Goal: Use online tool/utility: Utilize a website feature to perform a specific function

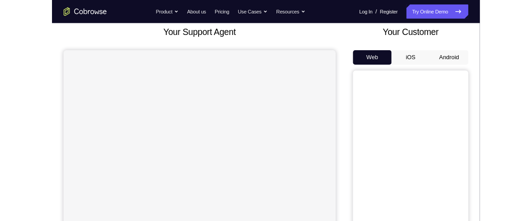
scroll to position [51, 0]
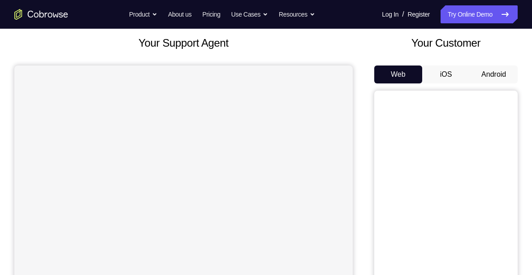
click at [492, 75] on button "Android" at bounding box center [494, 74] width 48 height 18
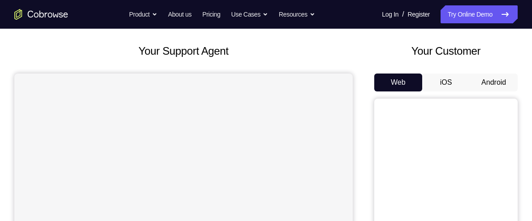
scroll to position [42, 0]
click at [497, 81] on button "Android" at bounding box center [494, 83] width 48 height 18
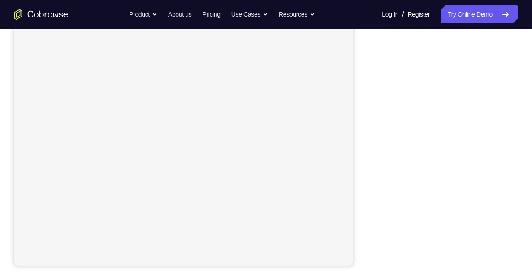
scroll to position [151, 0]
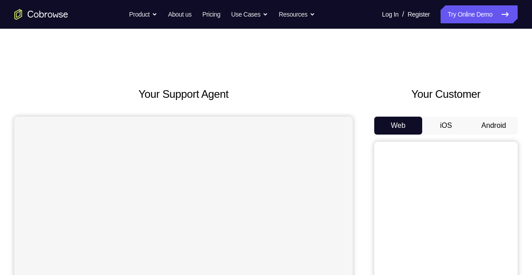
click at [490, 127] on button "Android" at bounding box center [494, 126] width 48 height 18
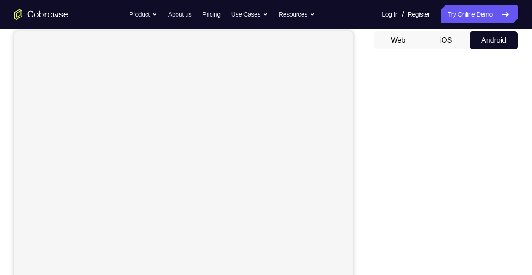
scroll to position [85, 0]
click at [416, 33] on button "Web" at bounding box center [399, 41] width 48 height 18
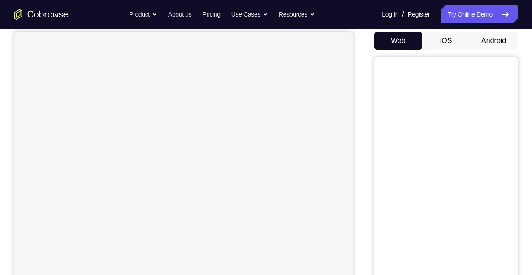
click at [490, 43] on button "Android" at bounding box center [494, 41] width 48 height 18
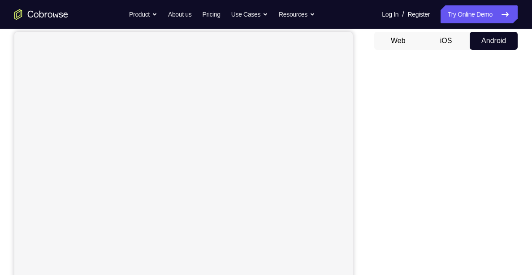
click at [492, 40] on button "Android" at bounding box center [494, 41] width 48 height 18
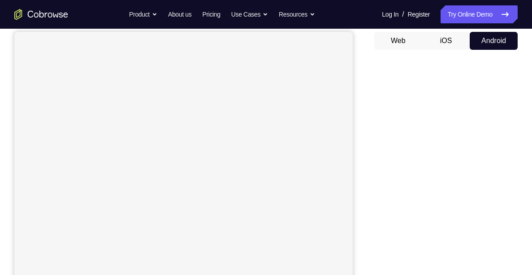
click at [492, 40] on button "Android" at bounding box center [494, 41] width 48 height 18
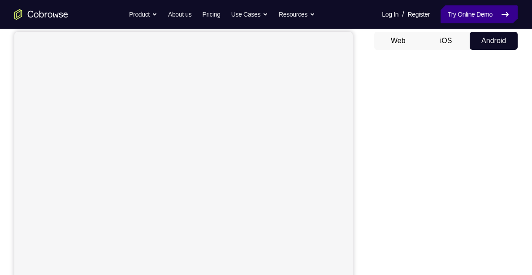
click at [488, 12] on link "Try Online Demo" at bounding box center [479, 14] width 77 height 18
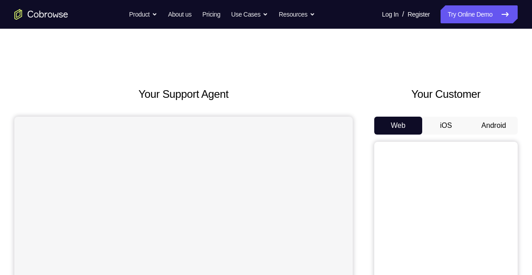
click at [491, 122] on button "Android" at bounding box center [494, 126] width 48 height 18
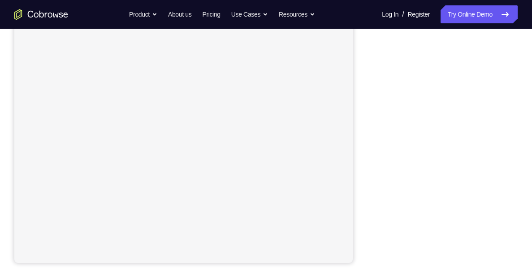
scroll to position [119, 0]
